Goal: Navigation & Orientation: Find specific page/section

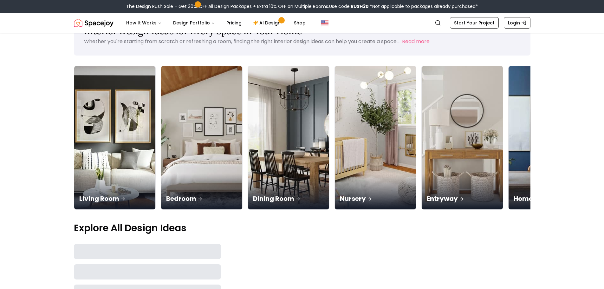
scroll to position [63, 0]
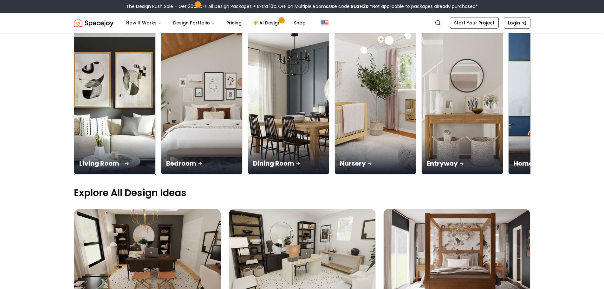
click at [99, 161] on p "Living Room" at bounding box center [114, 163] width 71 height 9
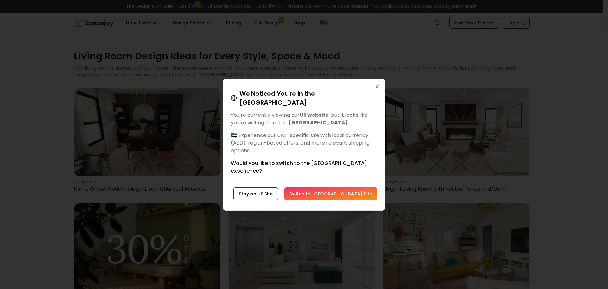
click at [347, 187] on button "Switch to [GEOGRAPHIC_DATA] Site" at bounding box center [330, 193] width 93 height 13
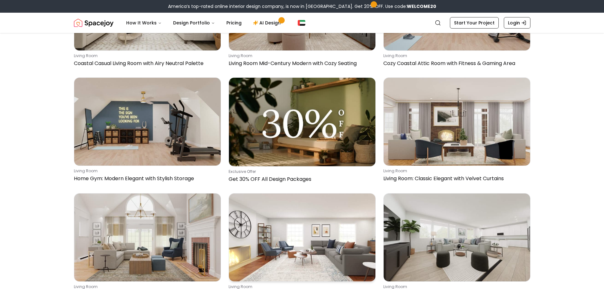
scroll to position [3585, 0]
